Goal: Task Accomplishment & Management: Manage account settings

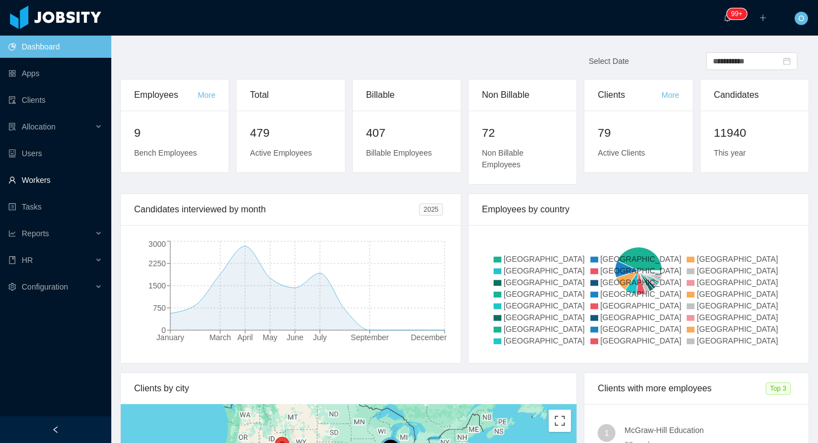
click at [56, 176] on link "Workers" at bounding box center [55, 180] width 94 height 22
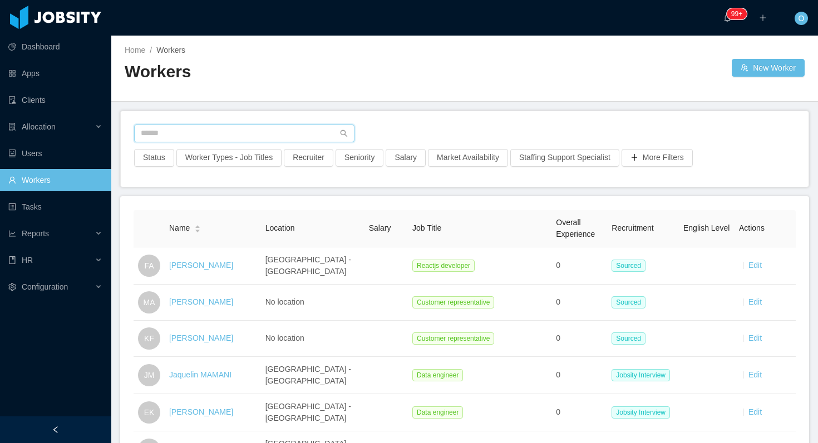
click at [290, 130] on input "text" at bounding box center [244, 134] width 220 height 18
paste input "**********"
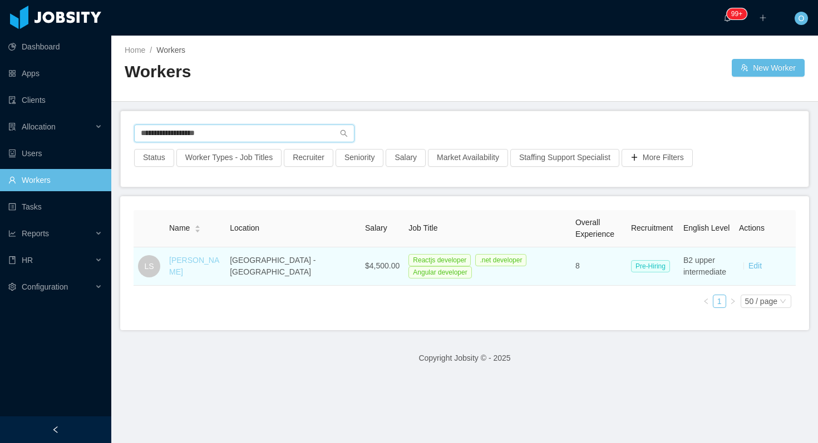
type input "**********"
click at [202, 265] on link "Lucca Santos" at bounding box center [194, 266] width 50 height 21
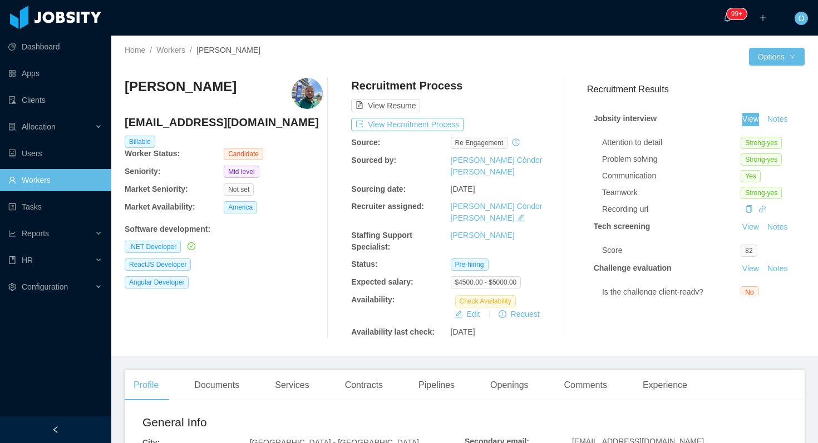
drag, startPoint x: 753, startPoint y: 121, endPoint x: 677, endPoint y: 72, distance: 90.3
click at [0, 0] on section "Dashboard Apps Clients Allocation Users Workers Tasks Reports HR Configuration …" at bounding box center [409, 221] width 818 height 443
click at [519, 370] on div "Openings" at bounding box center [509, 385] width 56 height 31
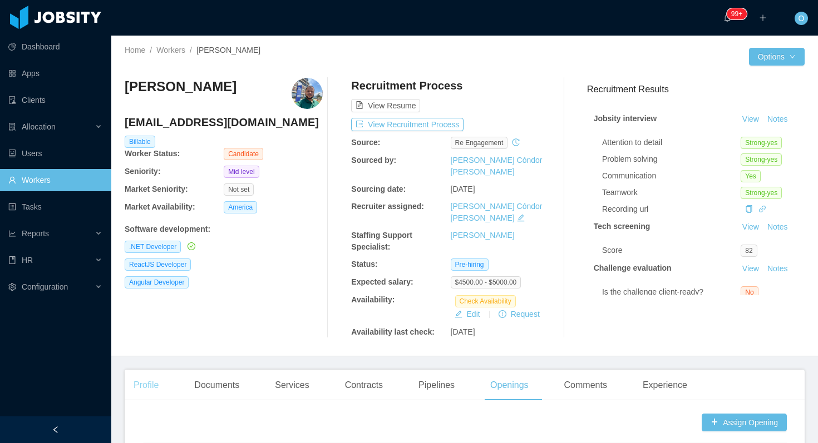
click at [165, 370] on div "Profile" at bounding box center [146, 385] width 43 height 31
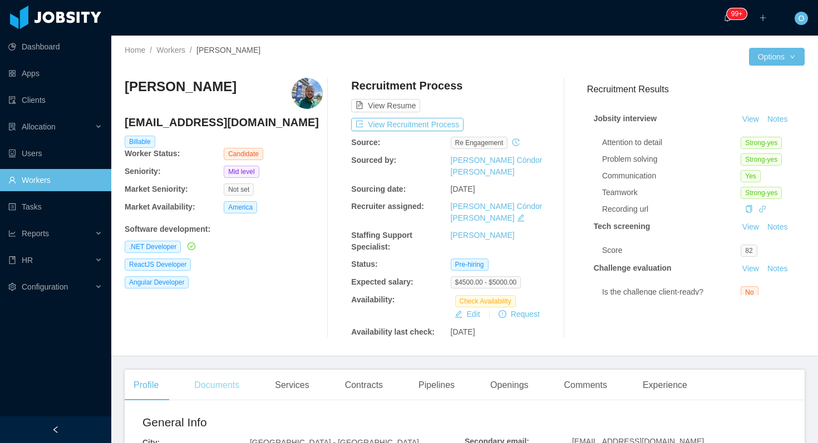
click at [224, 370] on div "Documents" at bounding box center [216, 385] width 63 height 31
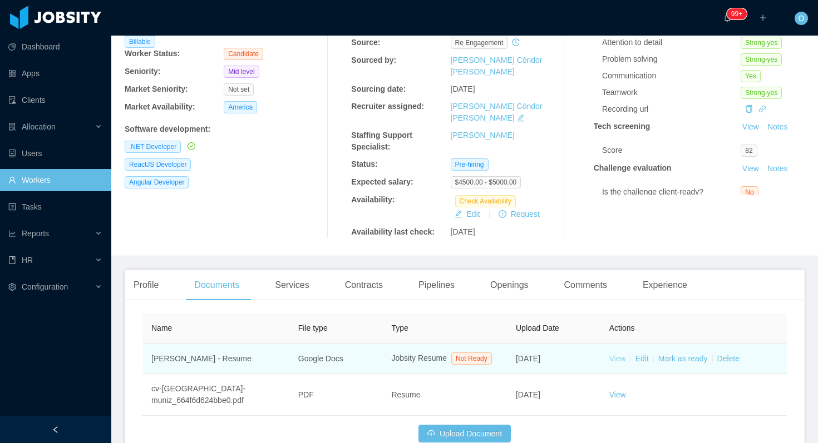
click at [614, 354] on link "View" at bounding box center [617, 358] width 17 height 9
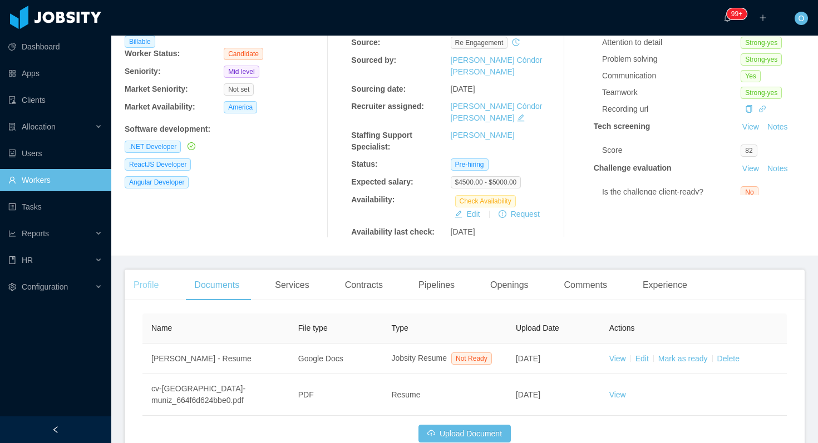
click at [161, 270] on div "Profile" at bounding box center [146, 285] width 43 height 31
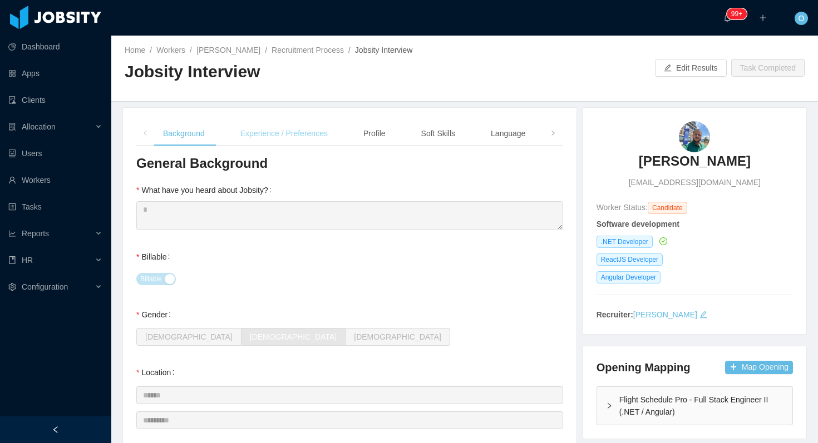
click at [290, 135] on div "Experience / Preferences" at bounding box center [283, 133] width 105 height 25
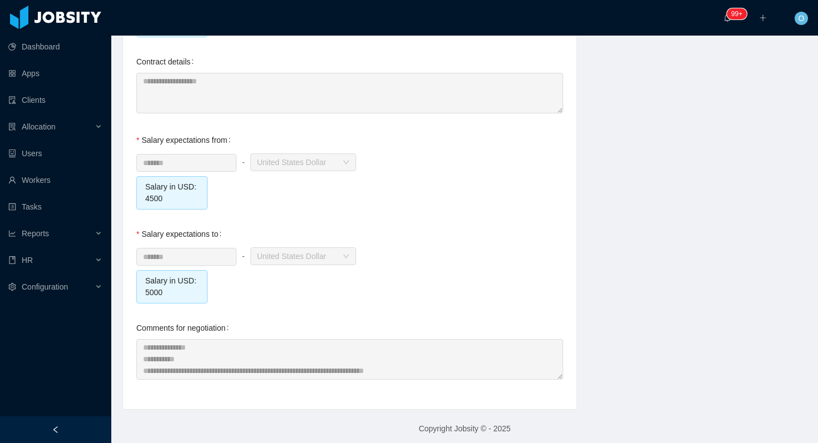
scroll to position [1199, 0]
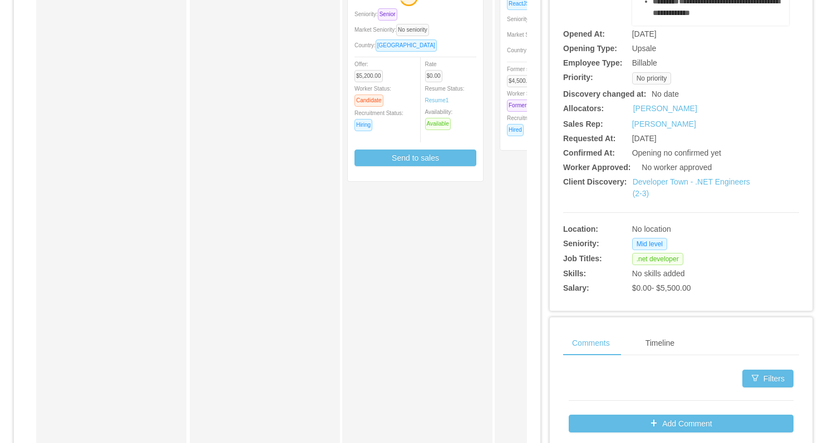
scroll to position [194, 0]
click at [644, 180] on link "Developer Town - .NET Engineers (2-3)" at bounding box center [691, 187] width 117 height 21
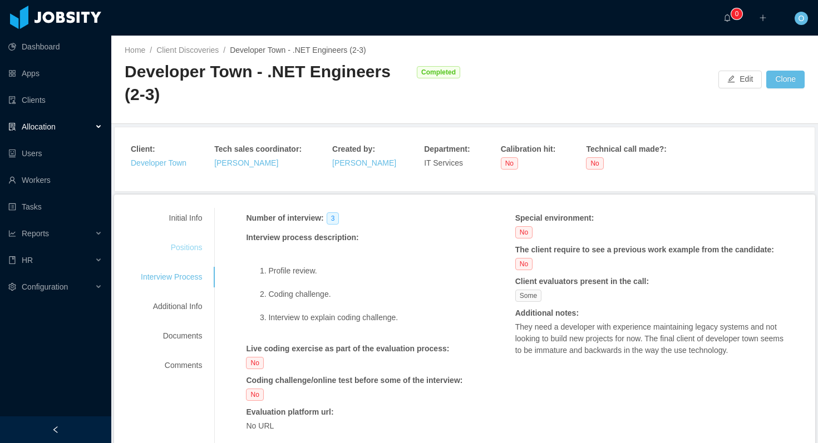
click at [179, 248] on div "Positions" at bounding box center [171, 248] width 88 height 21
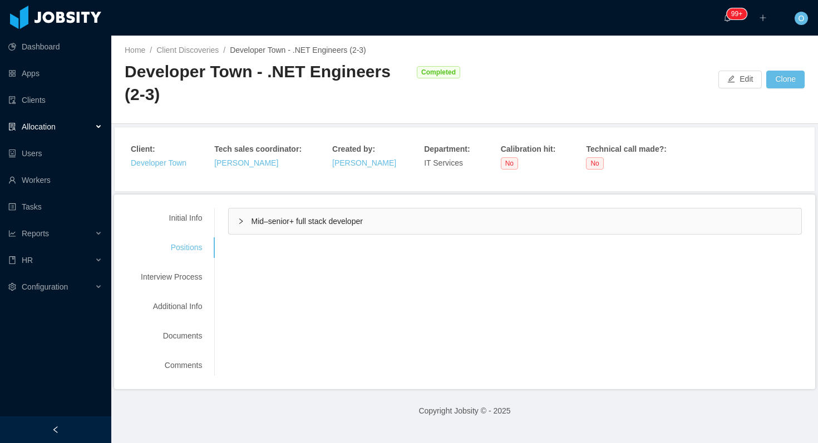
click at [230, 214] on div "Requested at : [DATE] Initial info : Hi team, we have an opportunity to bring 2…" at bounding box center [508, 221] width 588 height 27
click at [234, 218] on div "Mid–senior+ full stack developer" at bounding box center [515, 222] width 573 height 26
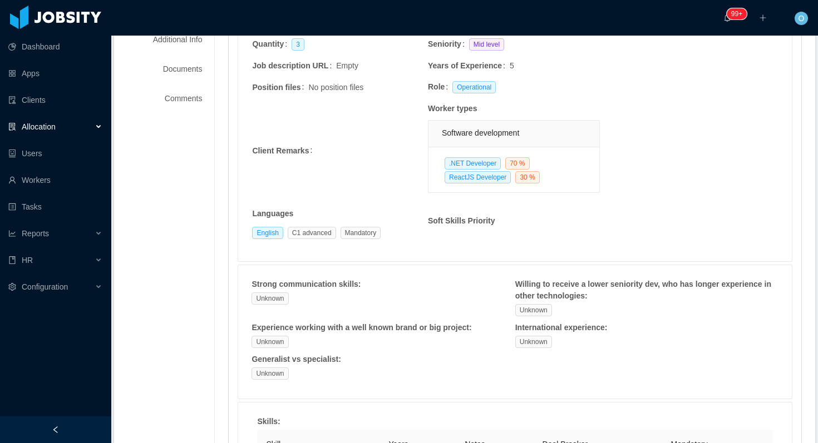
scroll to position [205, 0]
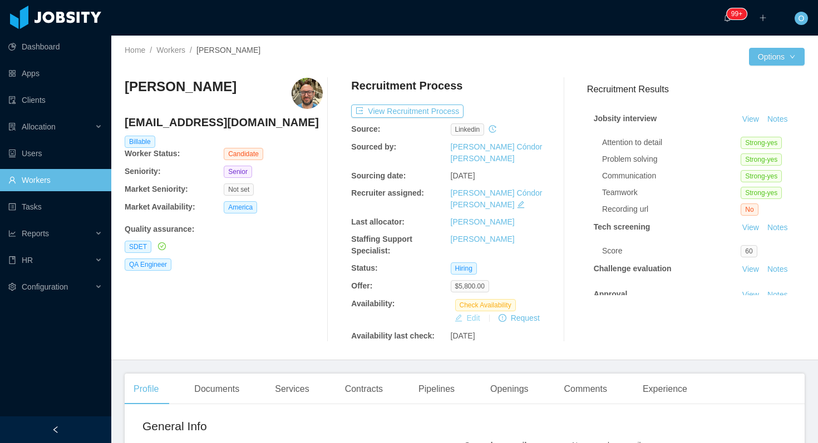
click at [468, 312] on button "Edit" at bounding box center [467, 318] width 34 height 13
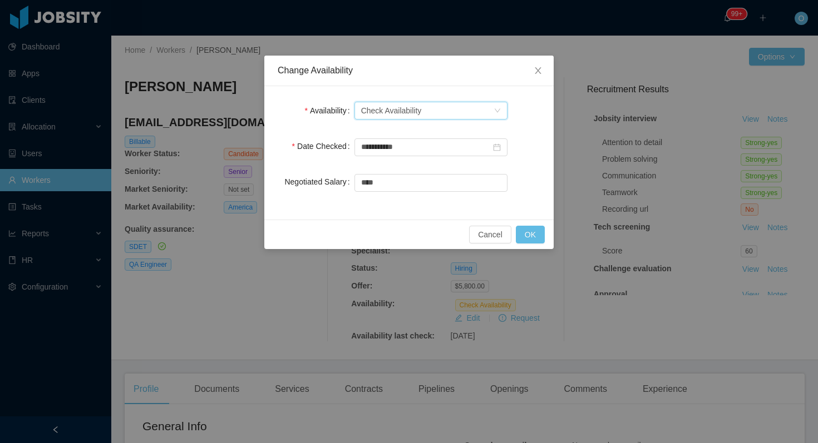
click at [469, 110] on div "Select one Check Availability" at bounding box center [427, 110] width 132 height 17
click at [452, 147] on li "Not Available" at bounding box center [430, 151] width 153 height 18
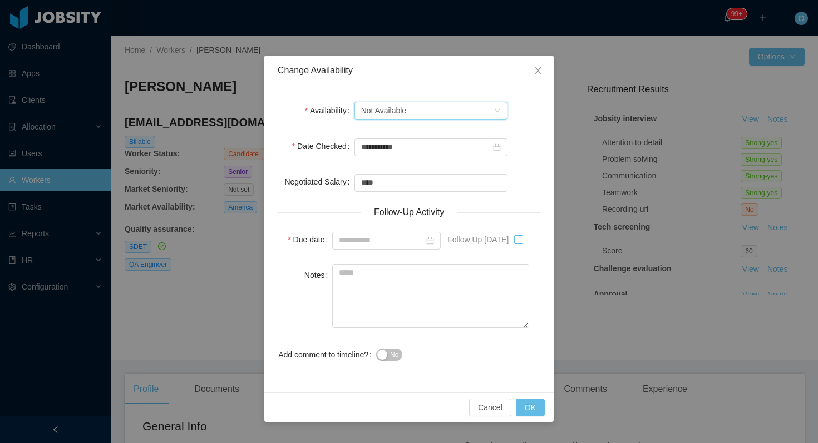
type input "**********"
click at [520, 401] on button "OK" at bounding box center [530, 408] width 29 height 18
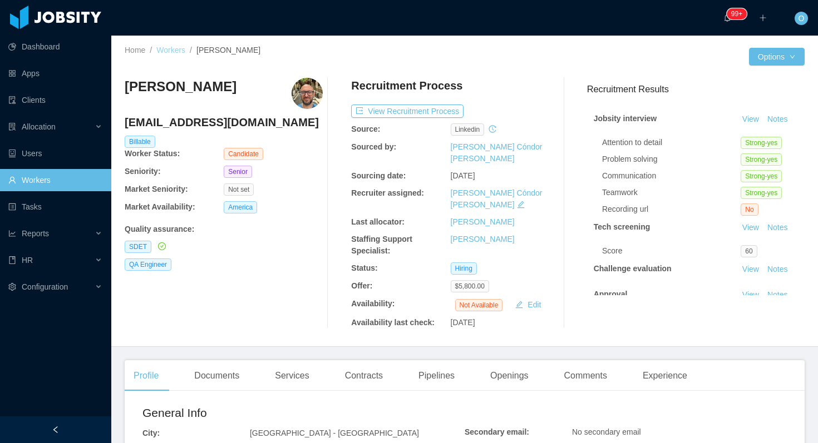
click at [178, 52] on link "Workers" at bounding box center [170, 50] width 29 height 9
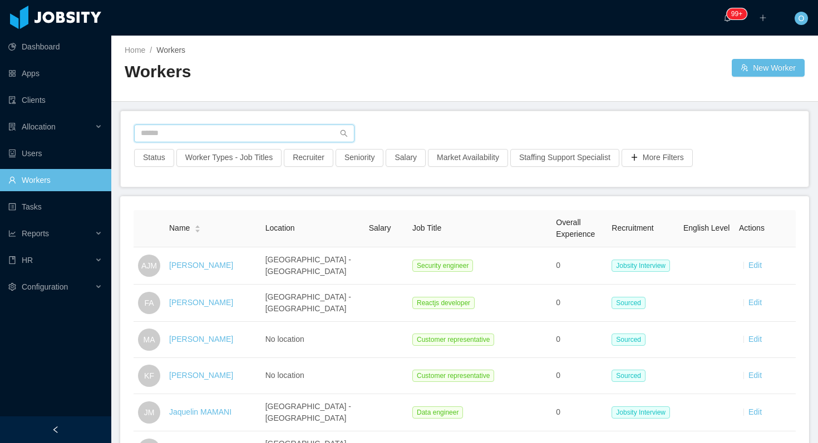
click at [299, 134] on input "text" at bounding box center [244, 134] width 220 height 18
paste input "**********"
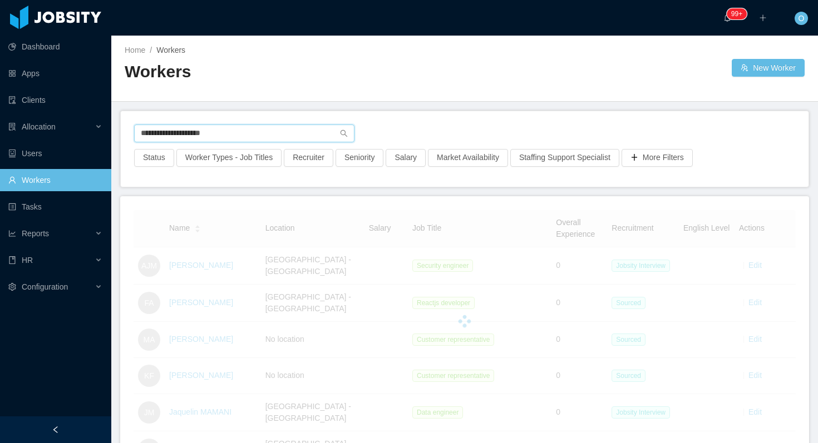
type input "**********"
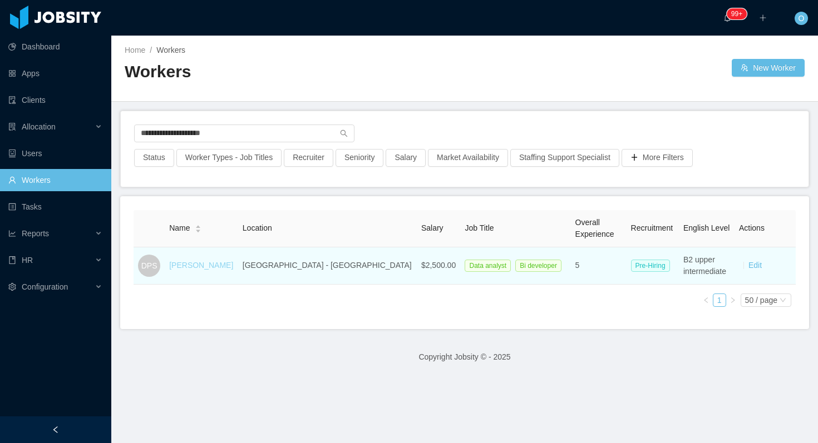
click at [205, 268] on link "David Pinedo Sanchez" at bounding box center [201, 265] width 64 height 9
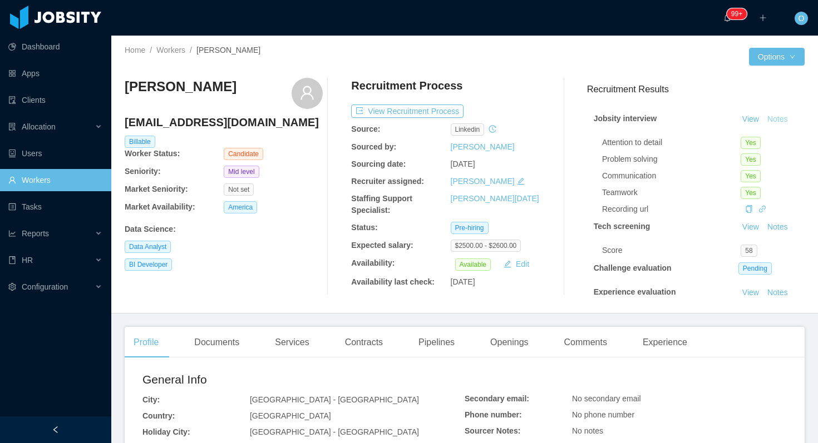
click at [780, 122] on button "Notes" at bounding box center [777, 119] width 29 height 13
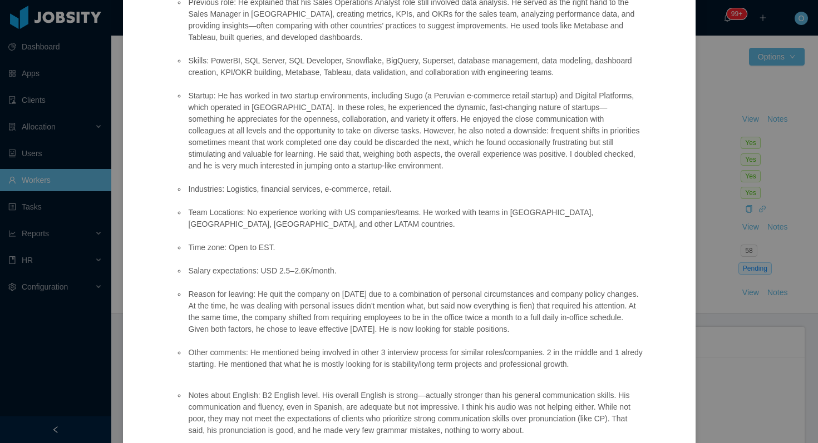
scroll to position [354, 0]
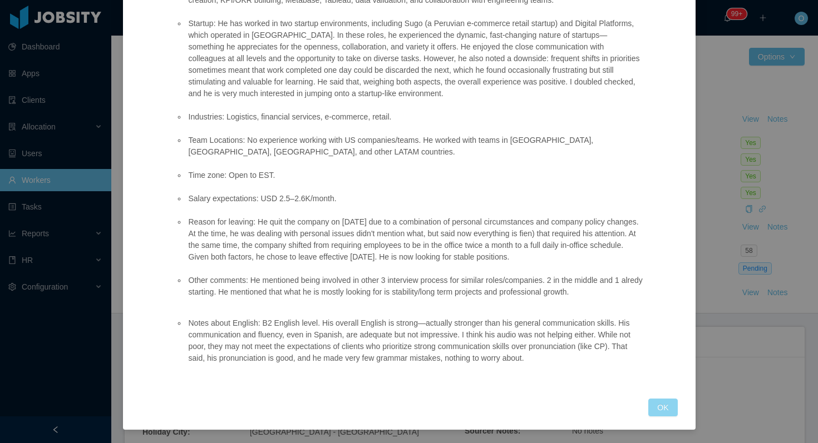
click at [656, 410] on button "OK" at bounding box center [662, 408] width 29 height 18
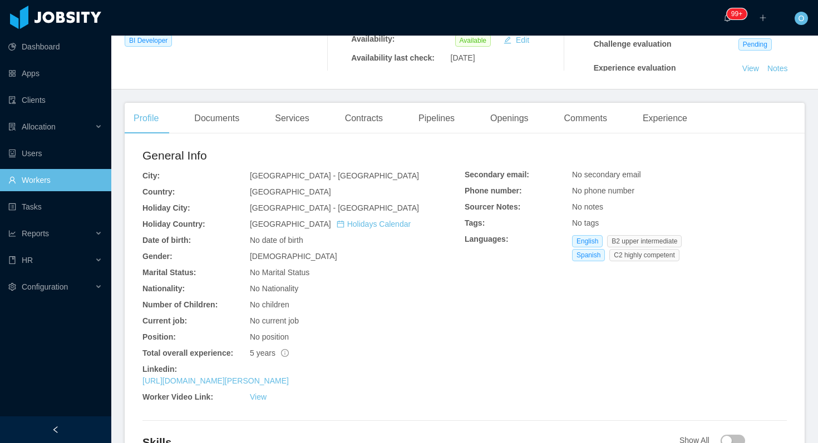
scroll to position [0, 0]
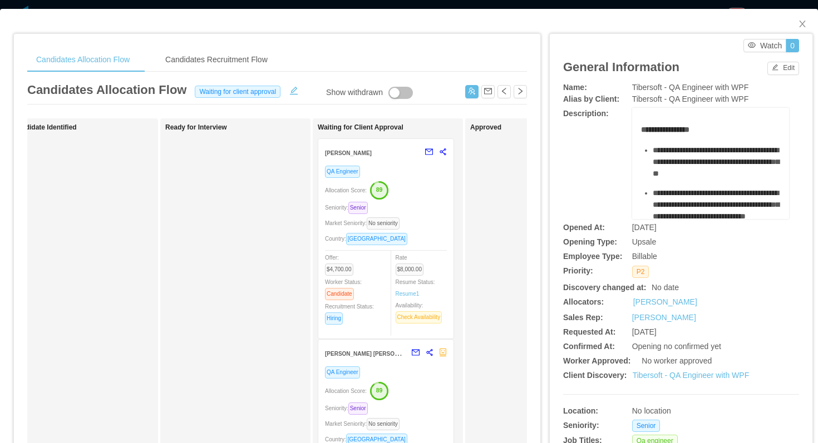
scroll to position [0, 186]
click at [414, 198] on div "Allocation Score: 89" at bounding box center [382, 190] width 122 height 18
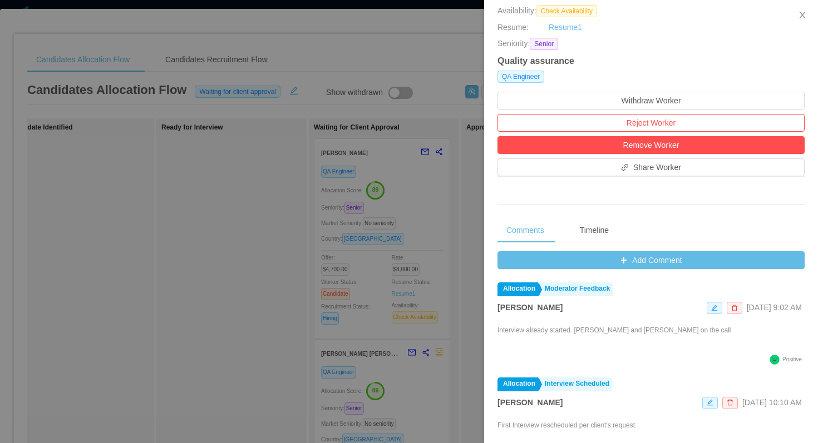
scroll to position [404, 0]
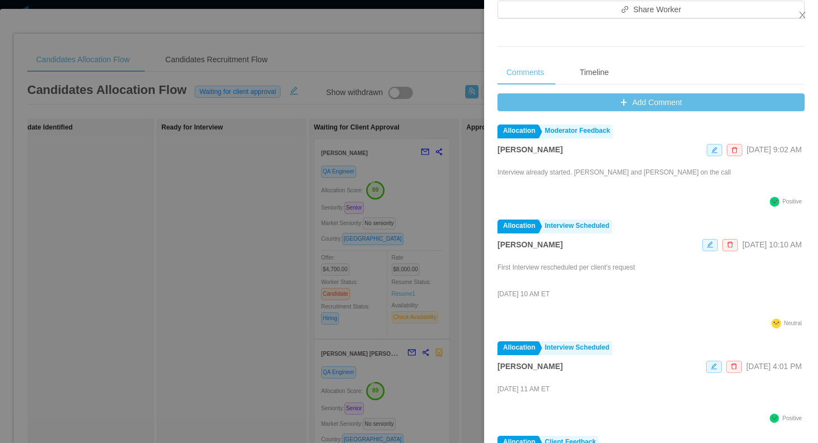
click at [512, 92] on div "Comments Timeline Add Comment Allocation Moderator Feedback Omar Nieves Aug 26t…" at bounding box center [650, 257] width 307 height 394
click at [509, 109] on button "Add Comment" at bounding box center [650, 102] width 307 height 18
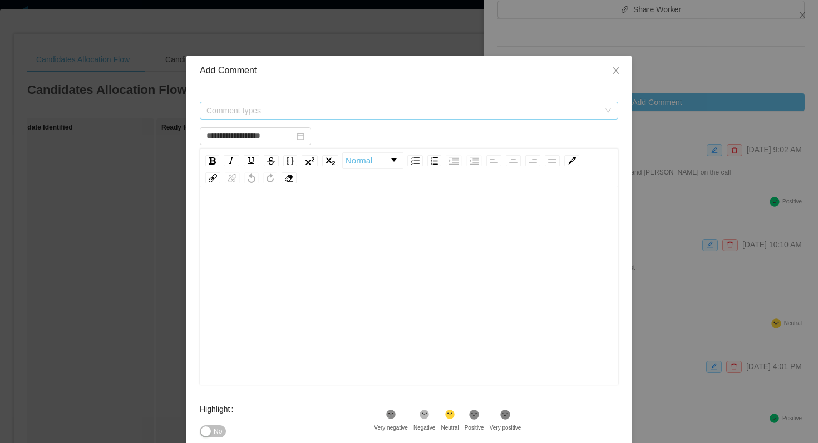
click at [314, 105] on span "Comment types" at bounding box center [402, 110] width 393 height 11
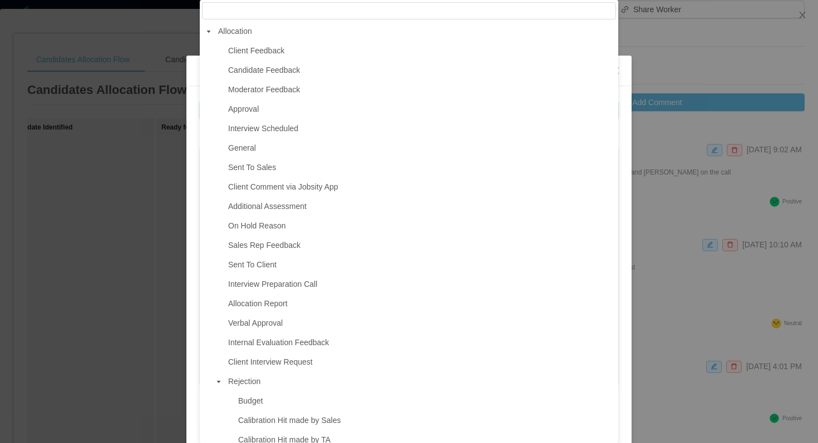
type input "**********"
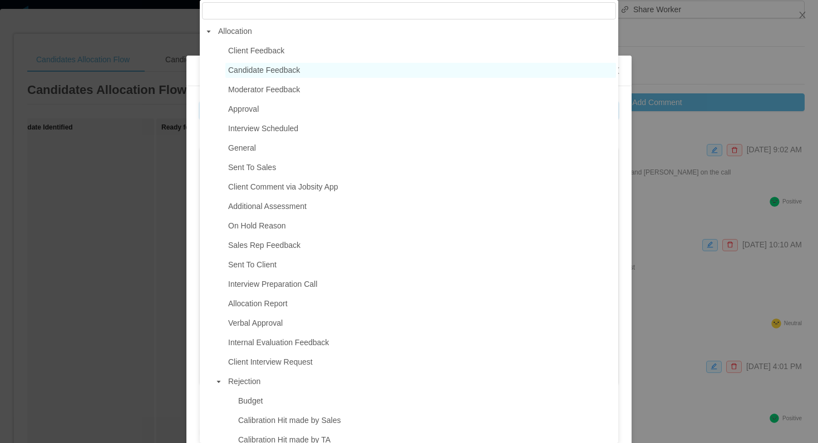
click at [303, 70] on span "Candidate Feedback" at bounding box center [420, 70] width 391 height 15
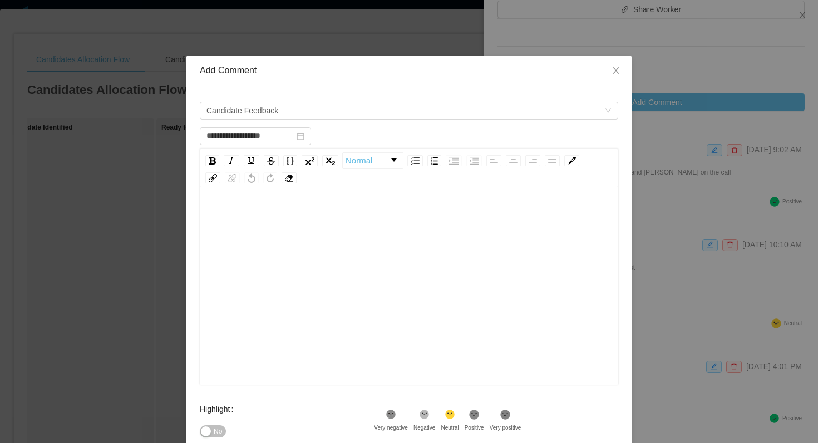
click at [290, 200] on div "rdw-wrapper" at bounding box center [409, 287] width 418 height 195
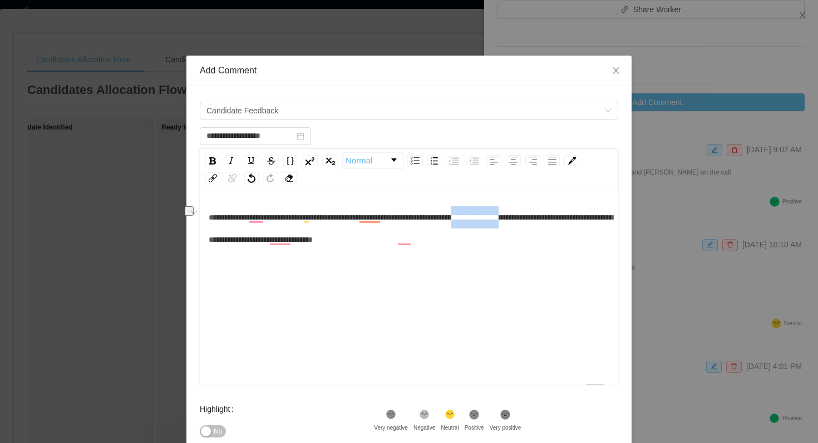
drag, startPoint x: 594, startPoint y: 219, endPoint x: 533, endPoint y: 220, distance: 61.2
click at [533, 220] on span "**********" at bounding box center [411, 229] width 404 height 30
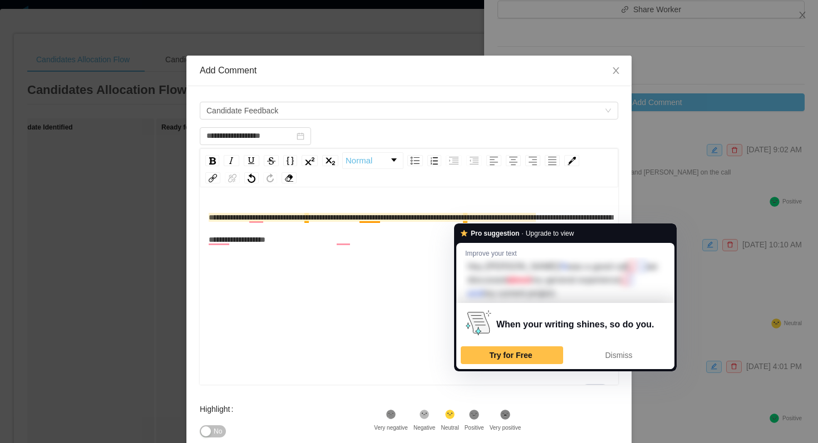
click at [468, 220] on span "**********" at bounding box center [411, 229] width 404 height 30
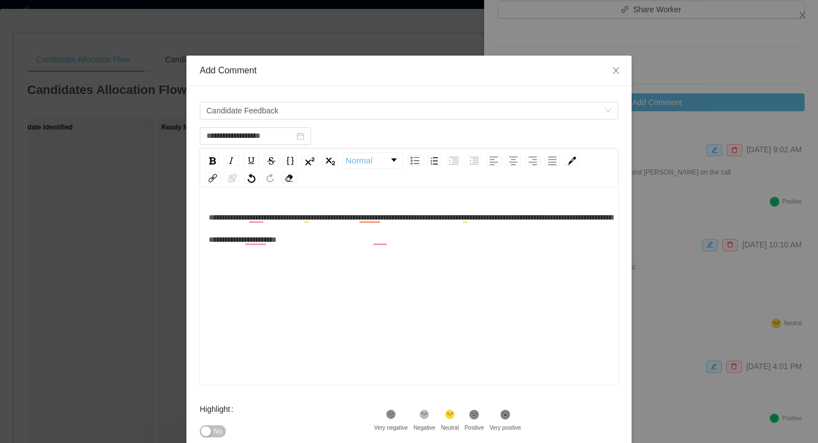
click at [462, 240] on div "**********" at bounding box center [409, 228] width 401 height 45
click at [310, 251] on div "**********" at bounding box center [409, 228] width 401 height 45
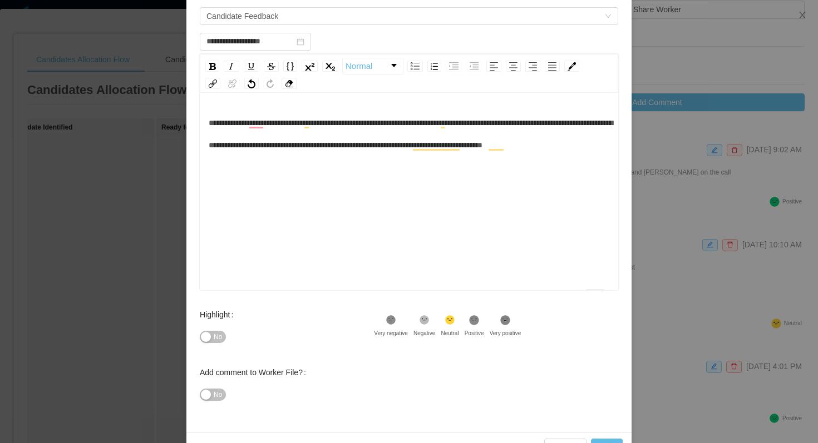
scroll to position [97, 0]
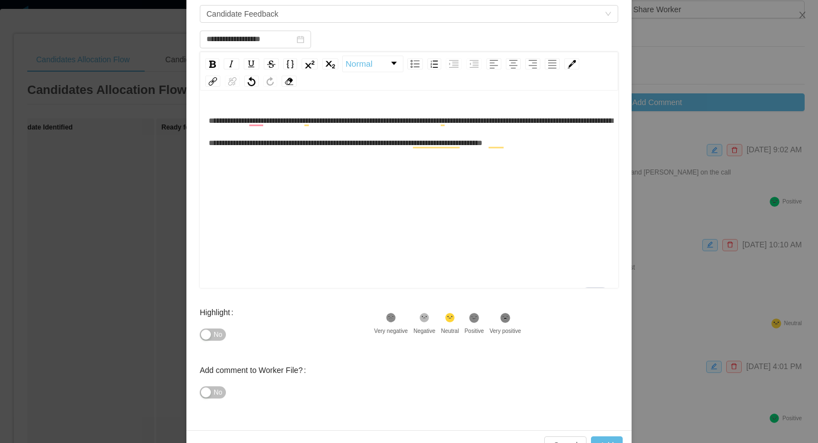
click at [477, 320] on icon ".st1{fill:#232323}" at bounding box center [474, 318] width 11 height 11
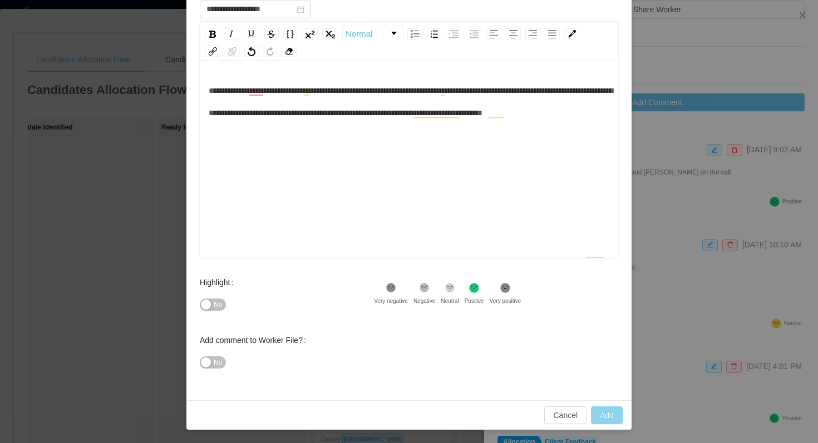
click at [602, 407] on button "Add" at bounding box center [607, 416] width 32 height 18
type input "**********"
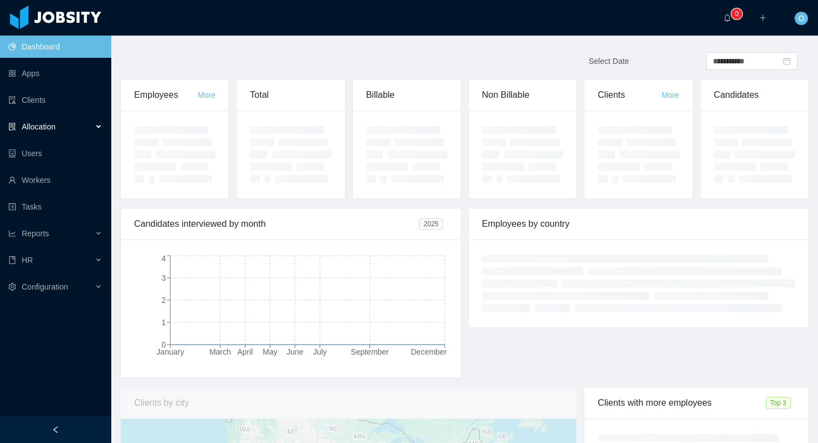
click at [87, 124] on div "Allocation" at bounding box center [55, 127] width 111 height 22
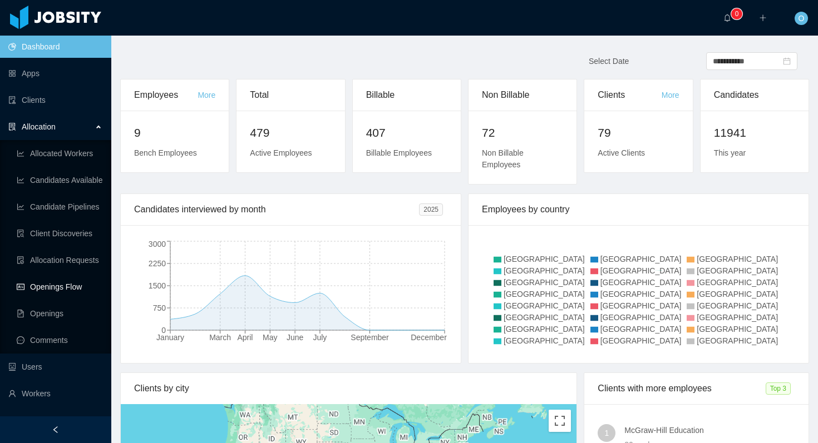
click at [68, 283] on link "Openings Flow" at bounding box center [60, 287] width 86 height 22
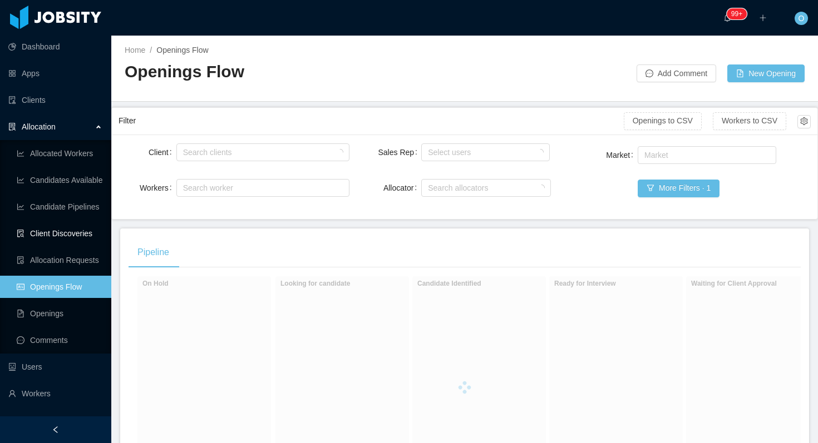
click at [63, 233] on link "Client Discoveries" at bounding box center [60, 234] width 86 height 22
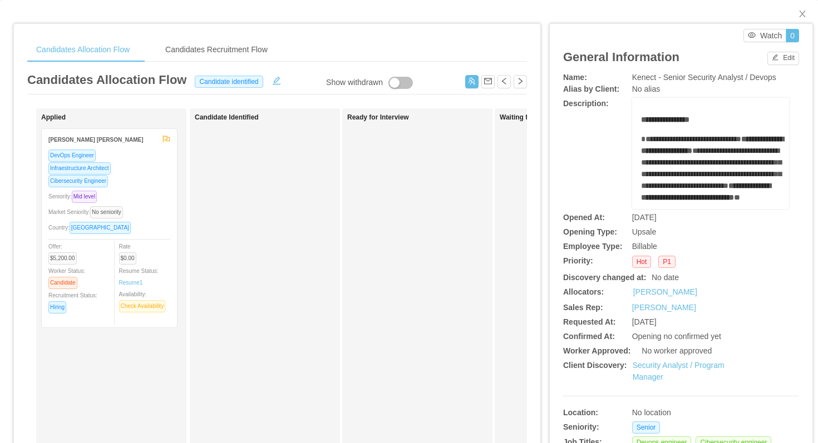
scroll to position [6, 0]
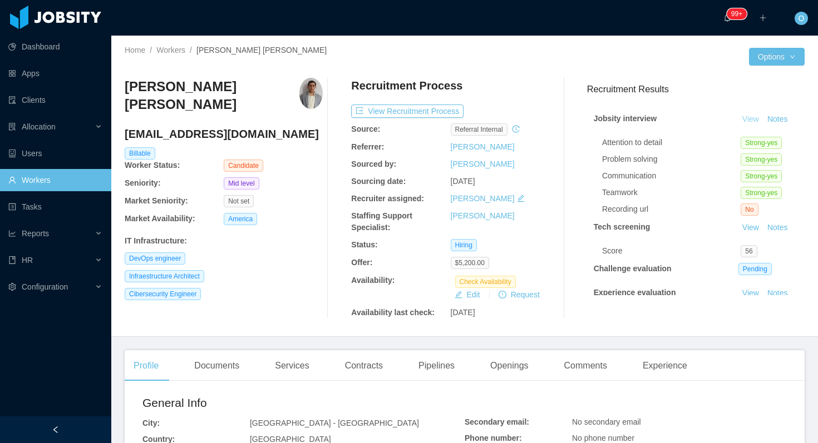
click at [746, 117] on link "View" at bounding box center [750, 119] width 24 height 9
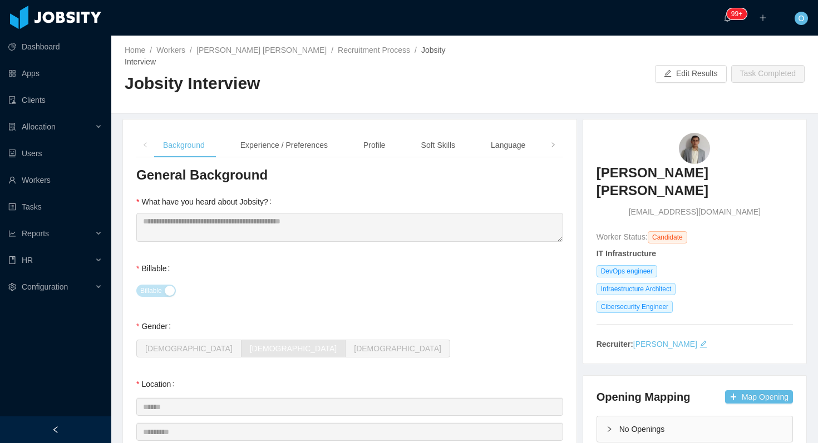
scroll to position [25, 0]
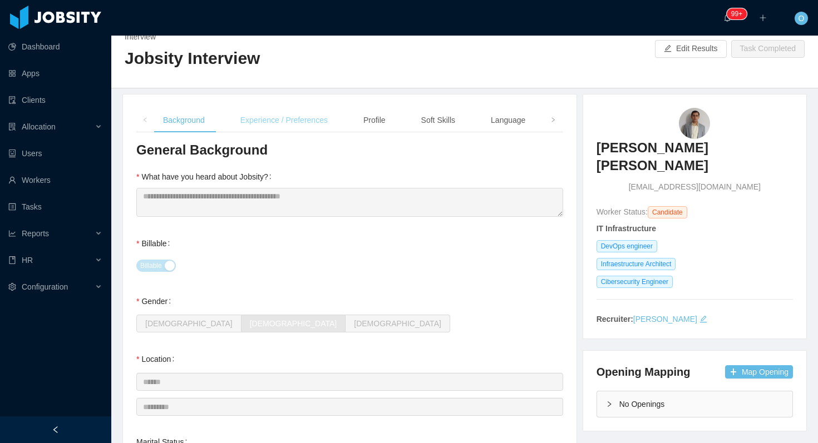
click at [303, 110] on div "Experience / Preferences" at bounding box center [283, 120] width 105 height 25
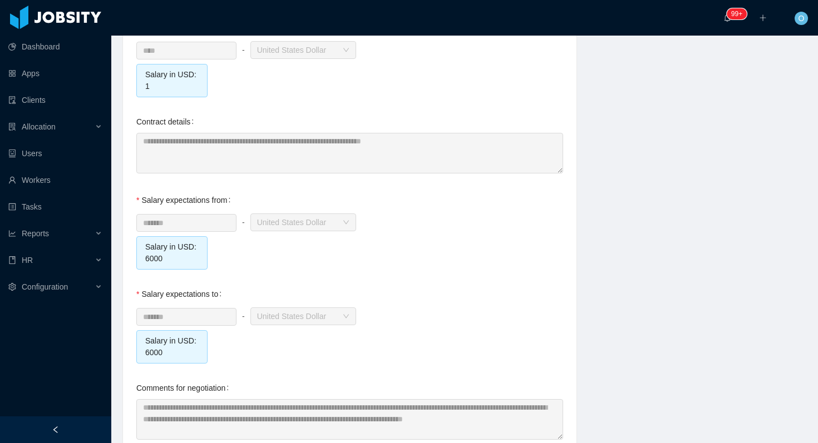
scroll to position [1216, 0]
